Goal: Navigation & Orientation: Understand site structure

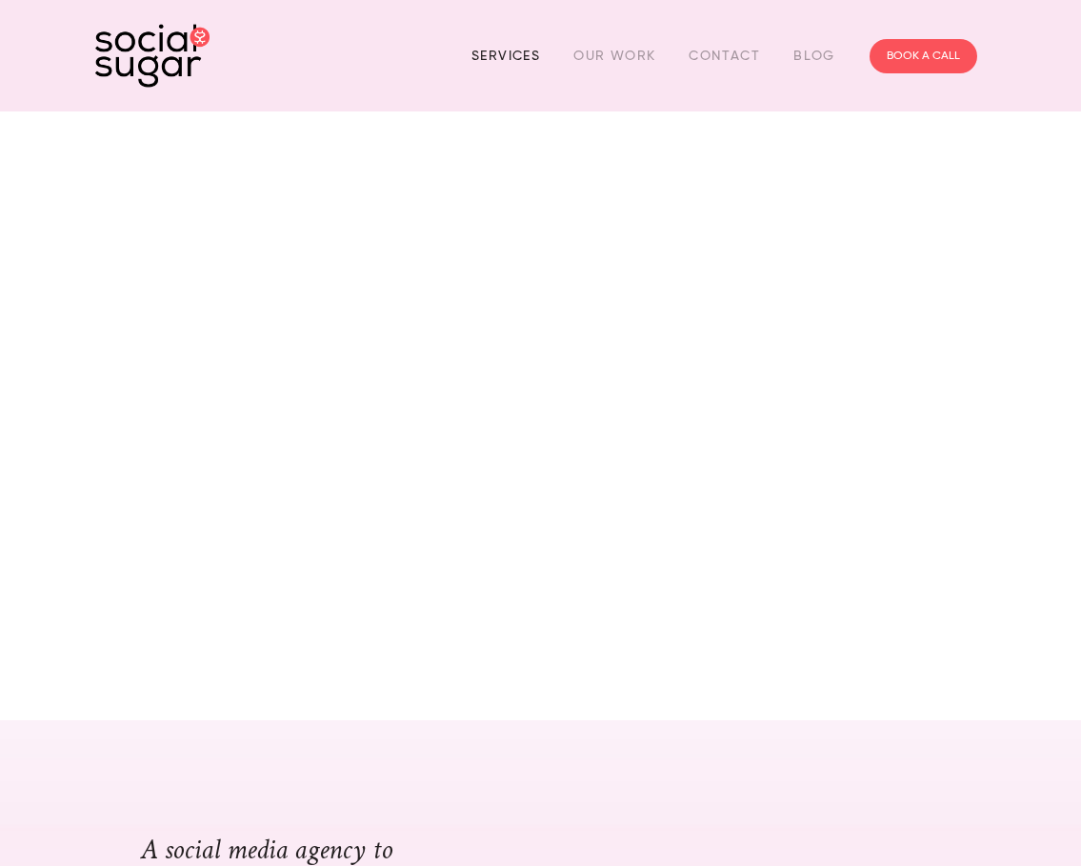
click at [510, 53] on link "Services" at bounding box center [506, 56] width 69 height 30
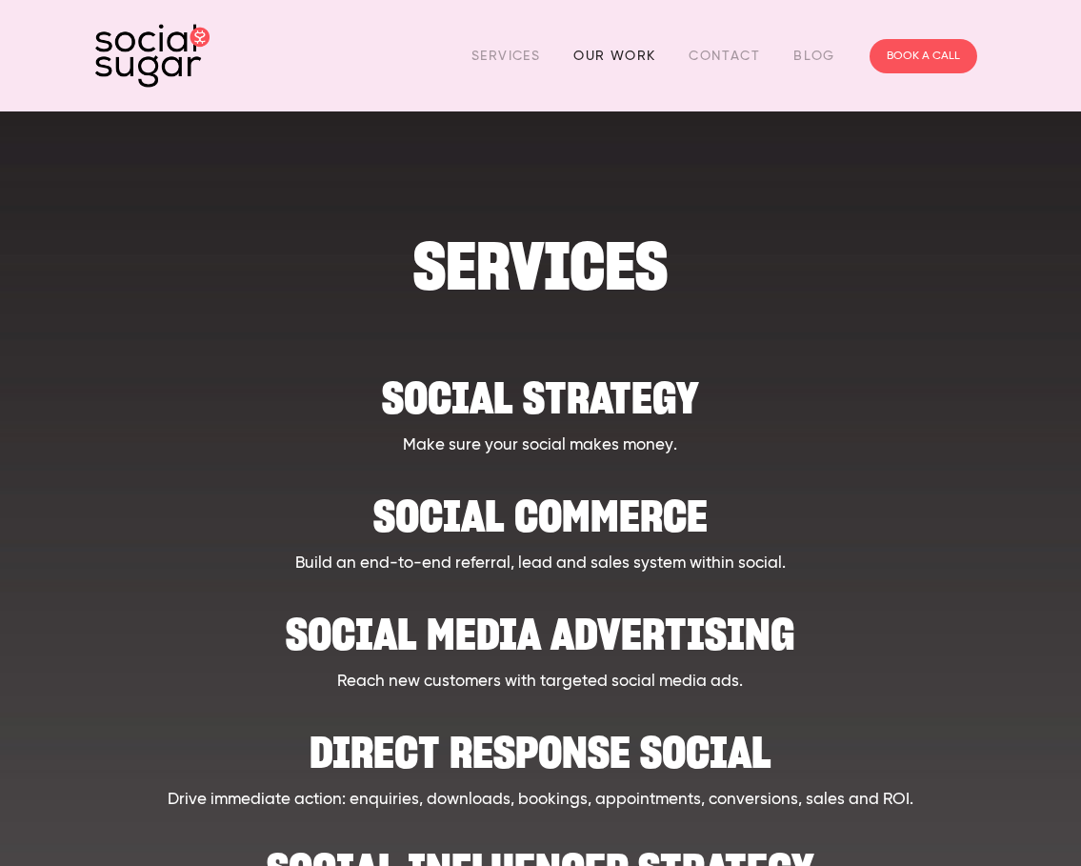
click at [609, 53] on link "Our Work" at bounding box center [615, 56] width 82 height 30
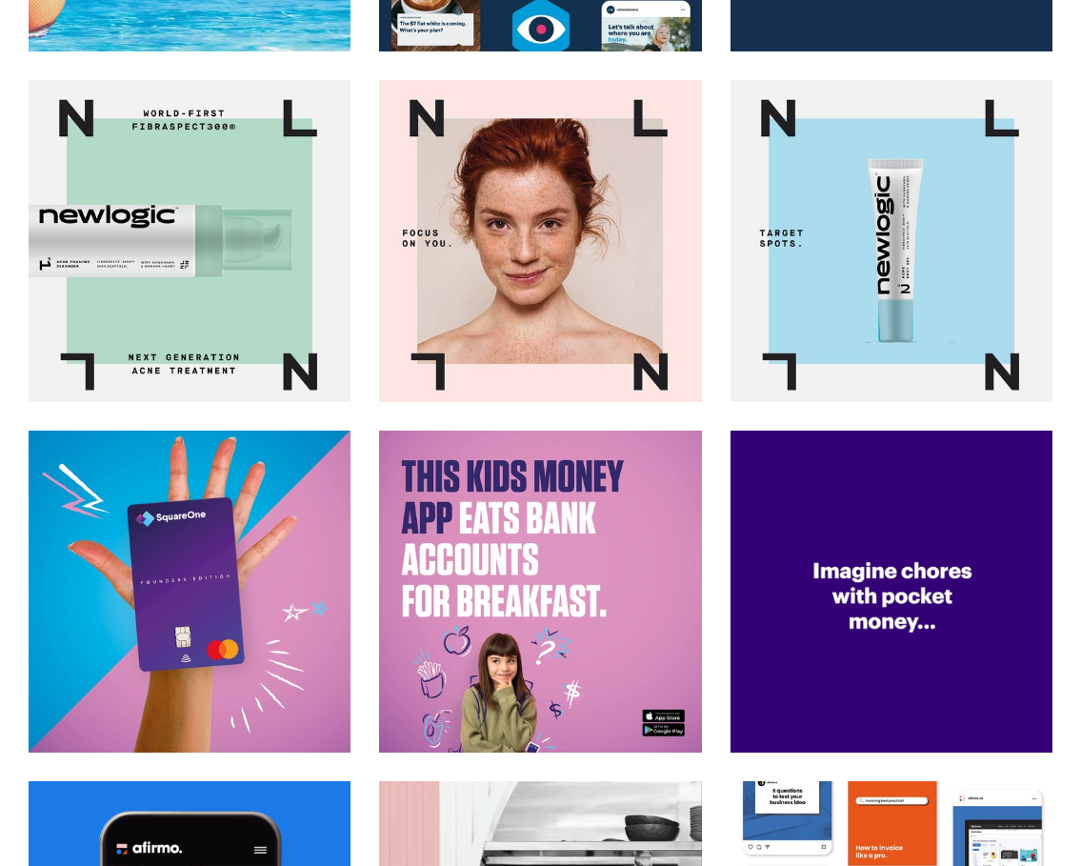
scroll to position [1439, 0]
